Goal: Submit feedback/report problem

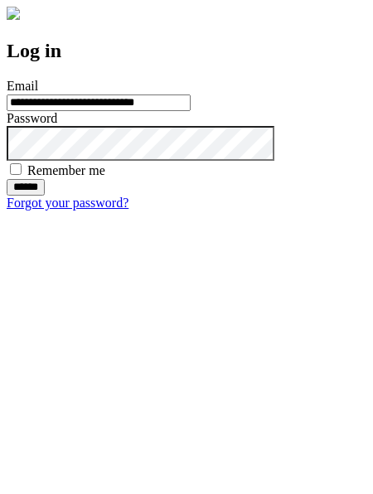
click at [45, 195] on input "******" at bounding box center [26, 187] width 38 height 17
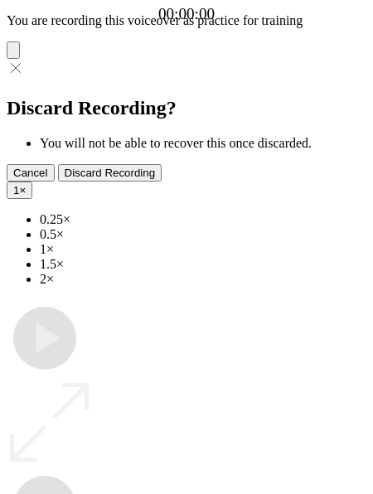
type input "**********"
